Goal: Task Accomplishment & Management: Use online tool/utility

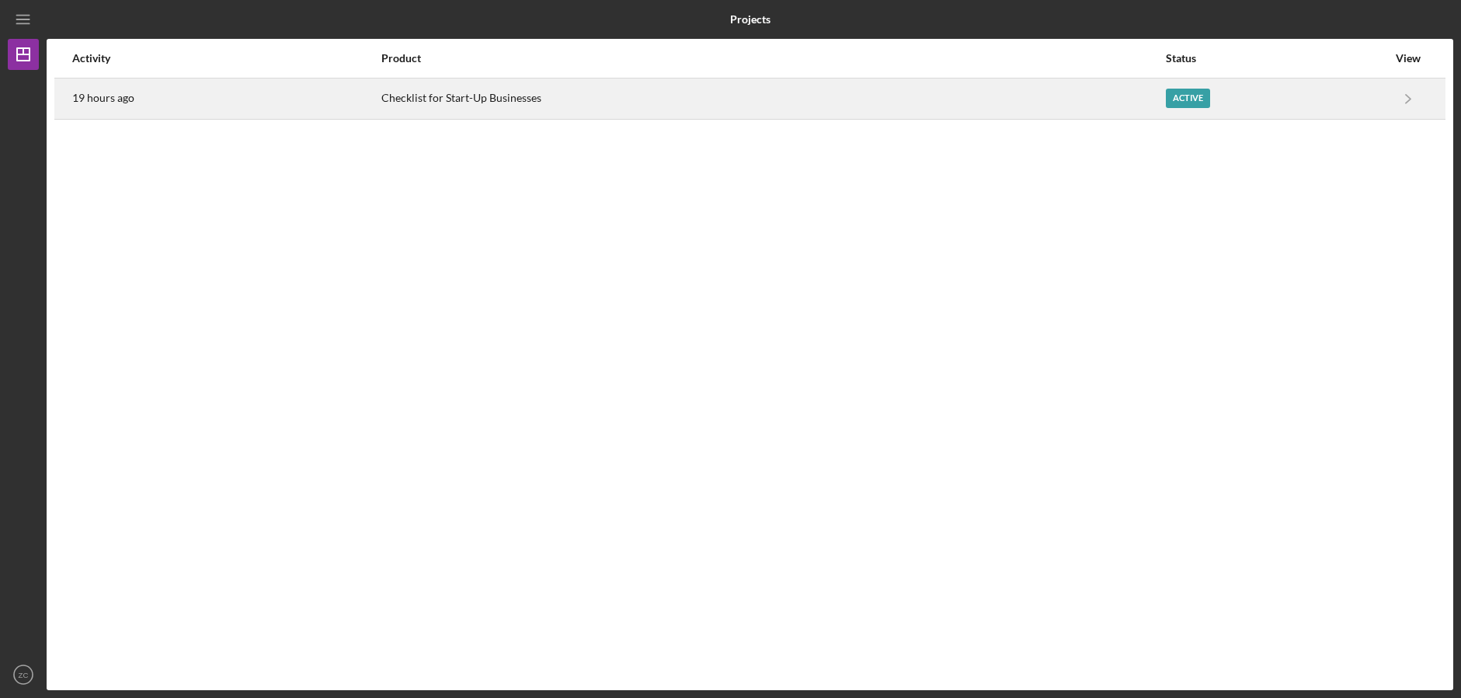
click at [531, 97] on div "Checklist for Start-Up Businesses" at bounding box center [772, 98] width 783 height 39
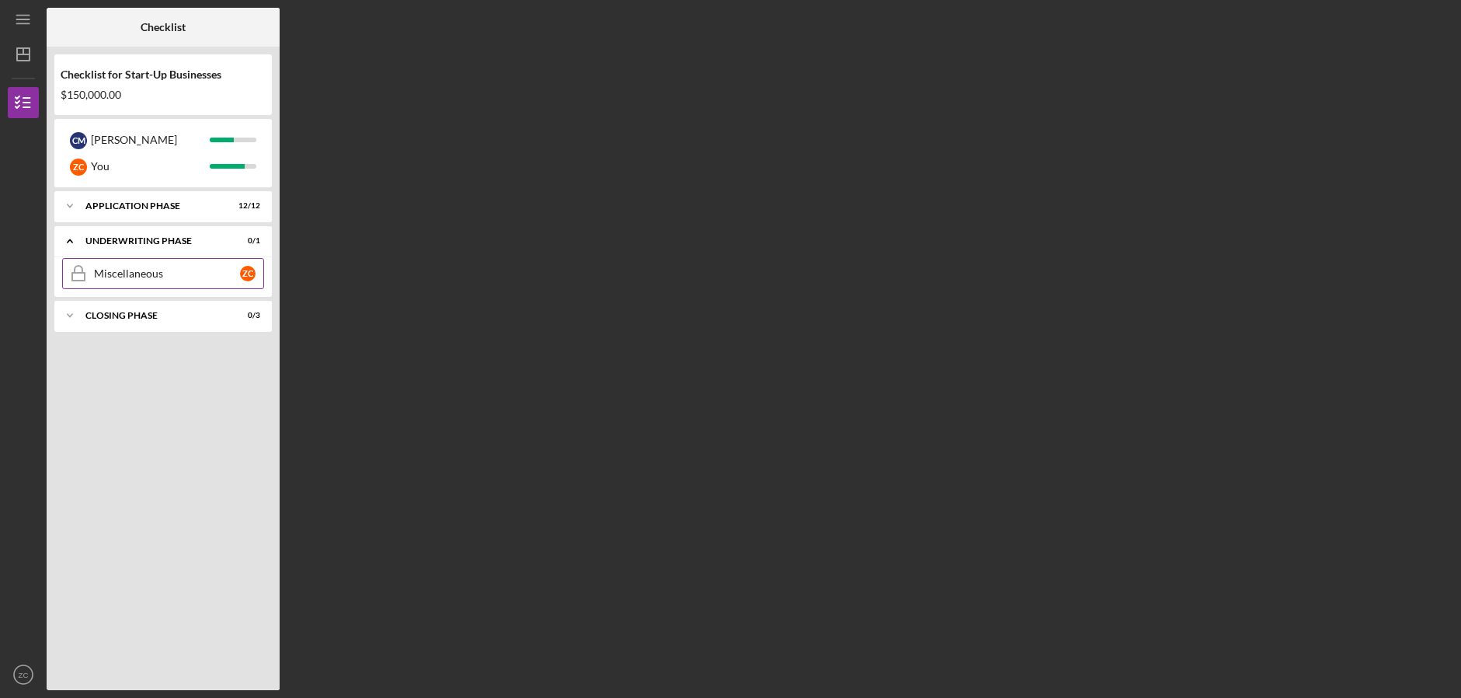
click at [237, 275] on div "Miscellaneous" at bounding box center [167, 273] width 146 height 12
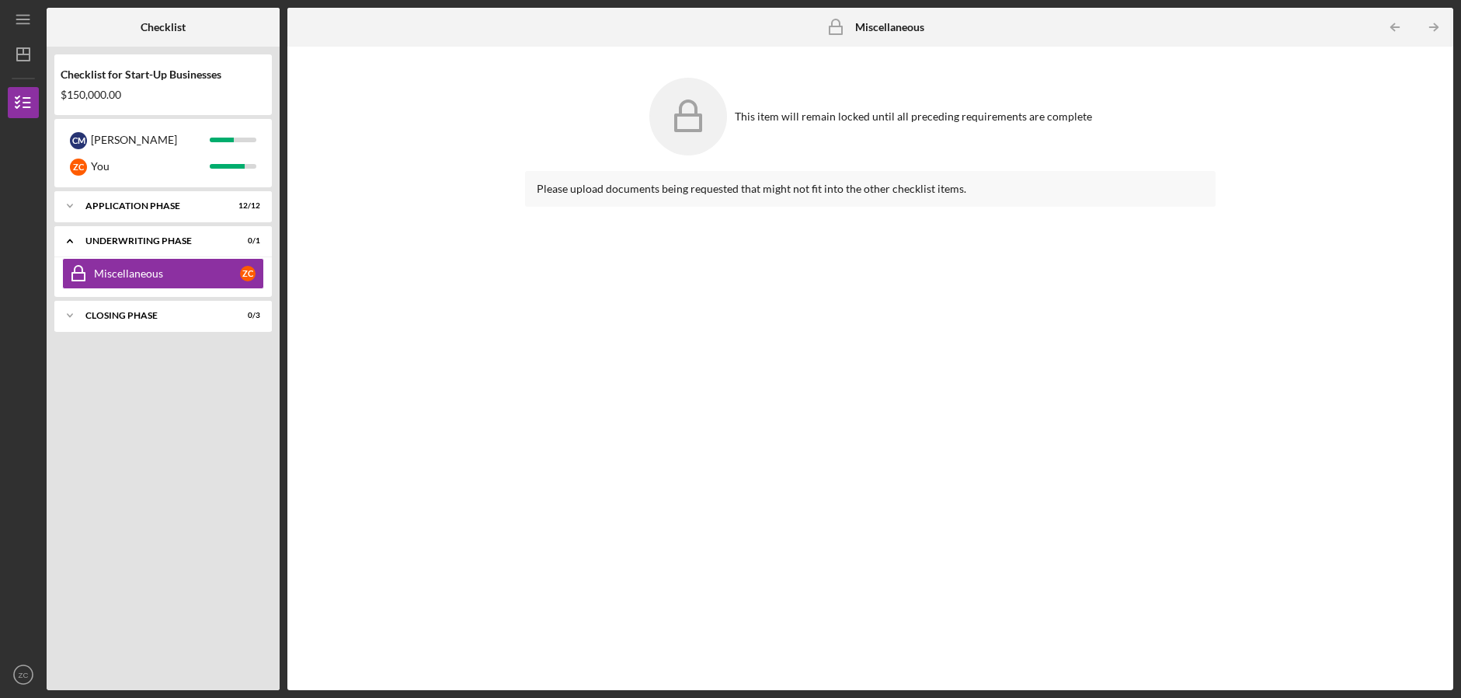
click at [149, 123] on div "C M [PERSON_NAME] Z C You" at bounding box center [163, 153] width 218 height 68
click at [121, 145] on div "[PERSON_NAME]" at bounding box center [150, 140] width 119 height 26
click at [164, 145] on div "[PERSON_NAME]" at bounding box center [150, 140] width 119 height 26
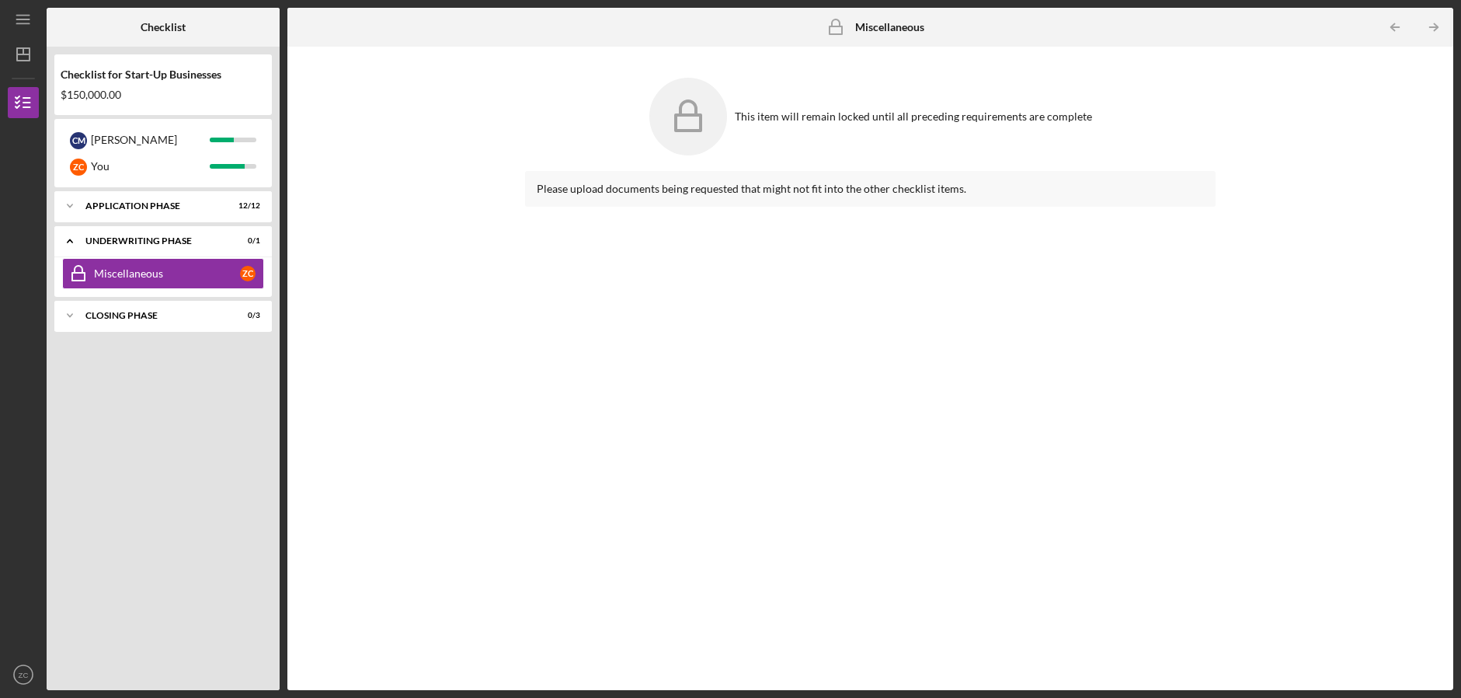
click at [414, 193] on div "This item will remain locked until all preceding requirements are complete Plea…" at bounding box center [870, 368] width 1150 height 628
